Goal: Task Accomplishment & Management: Manage account settings

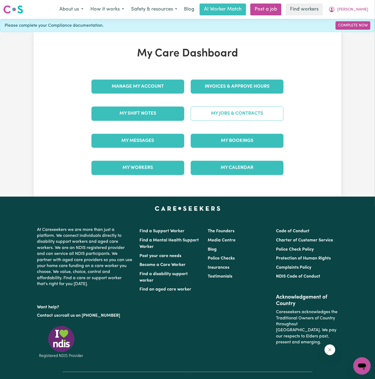
click at [231, 114] on link "My Jobs & Contracts" at bounding box center [237, 113] width 93 height 14
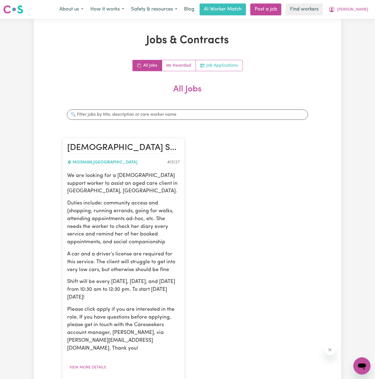
click at [235, 67] on link "Job Applications" at bounding box center [219, 65] width 47 height 11
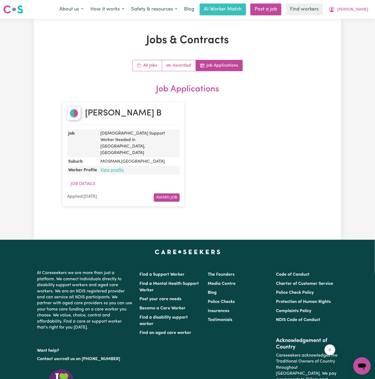
click at [113, 168] on link "View profile" at bounding box center [111, 170] width 23 height 4
click at [363, 10] on span "[PERSON_NAME]" at bounding box center [352, 10] width 31 height 6
click at [363, 18] on link "My Dashboard" at bounding box center [350, 21] width 43 height 10
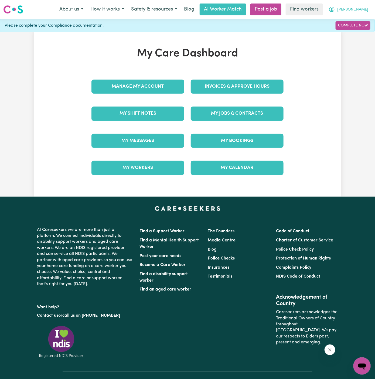
click at [363, 7] on span "[PERSON_NAME]" at bounding box center [352, 10] width 31 height 6
click at [363, 28] on link "Logout" at bounding box center [350, 31] width 43 height 10
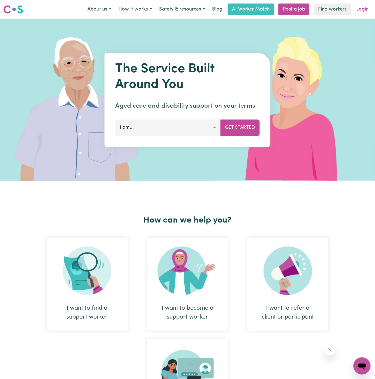
click at [363, 14] on link "Login" at bounding box center [362, 10] width 19 height 12
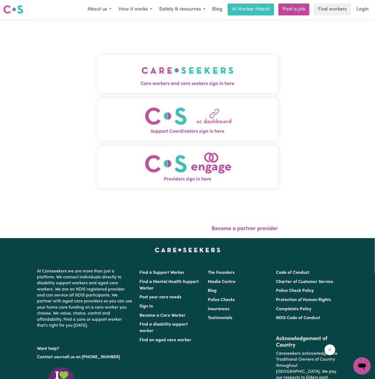
click at [168, 85] on span "Care workers and care seekers sign in here" at bounding box center [187, 83] width 181 height 7
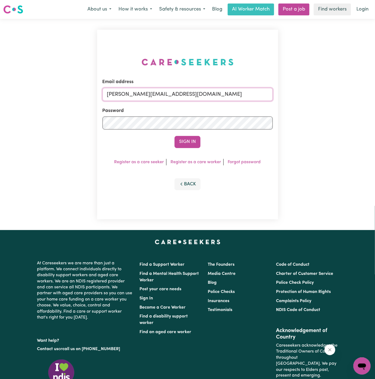
click at [209, 97] on input "dyan@careseekers.com.au" at bounding box center [187, 94] width 170 height 13
type input "superuser~hsgill1336719@gmail.com"
drag, startPoint x: 133, startPoint y: 94, endPoint x: 294, endPoint y: 94, distance: 161.2
click at [294, 94] on div "Email address superuser~hsgill1336719@gmail.com Password Sign In Register as a …" at bounding box center [187, 124] width 375 height 211
click at [174, 136] on button "Sign In" at bounding box center [187, 142] width 26 height 12
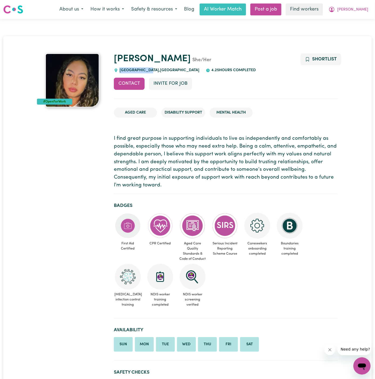
drag, startPoint x: 153, startPoint y: 68, endPoint x: 120, endPoint y: 69, distance: 32.6
click at [120, 69] on span "[GEOGRAPHIC_DATA] , [GEOGRAPHIC_DATA]" at bounding box center [158, 70] width 81 height 4
copy span "[GEOGRAPHIC_DATA]"
